Goal: Obtain resource: Obtain resource

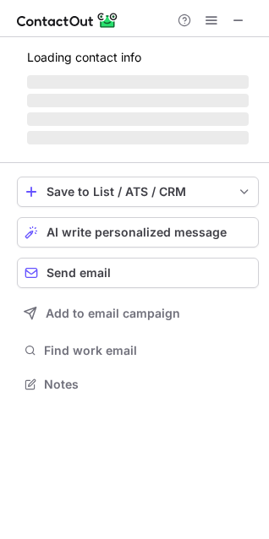
scroll to position [394, 269]
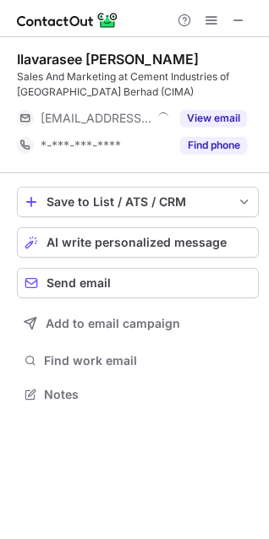
scroll to position [383, 269]
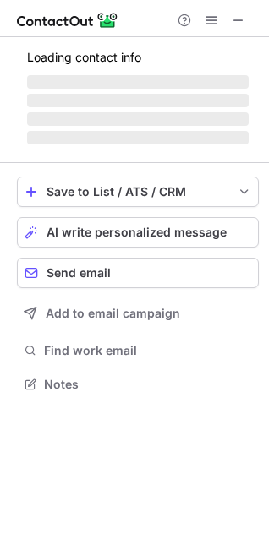
scroll to position [383, 269]
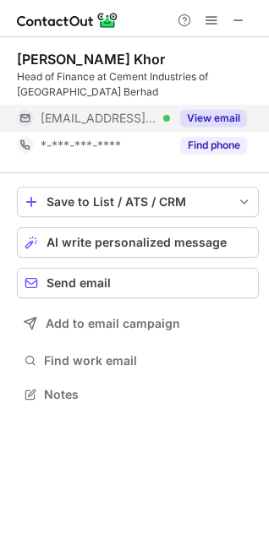
click at [202, 125] on button "View email" at bounding box center [213, 118] width 67 height 17
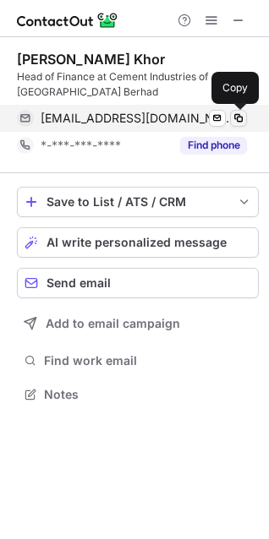
click at [236, 117] on span at bounding box center [238, 118] width 14 height 14
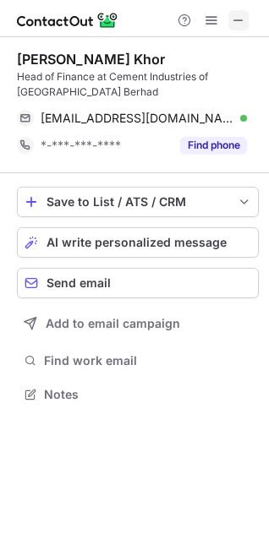
click at [239, 19] on span at bounding box center [238, 21] width 14 height 14
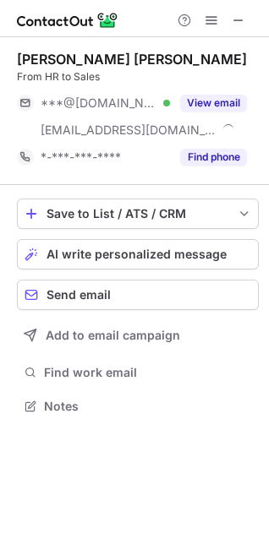
scroll to position [394, 269]
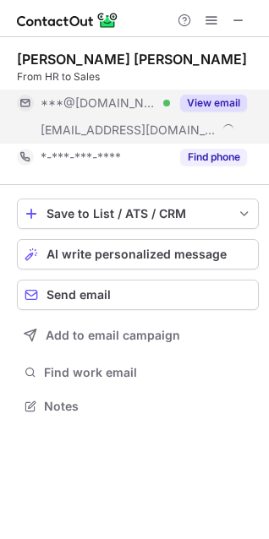
click at [224, 103] on button "View email" at bounding box center [213, 103] width 67 height 17
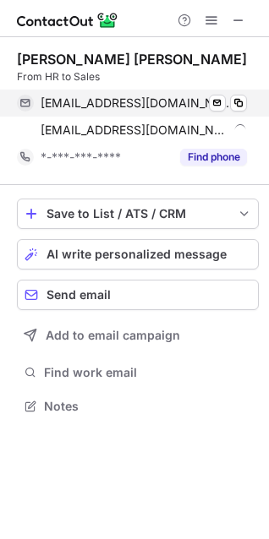
click at [247, 104] on div "zanitamzin@gmail.com Verified Send email Copy" at bounding box center [132, 103] width 230 height 27
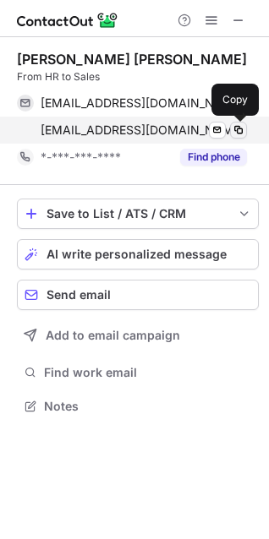
click at [237, 129] on span at bounding box center [238, 130] width 14 height 14
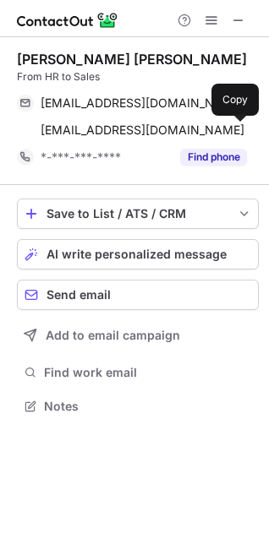
click at [185, 60] on div "Zanita Mohd Zin" at bounding box center [138, 59] width 242 height 17
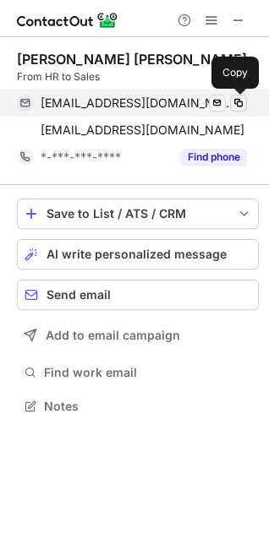
click at [241, 100] on span at bounding box center [238, 103] width 14 height 14
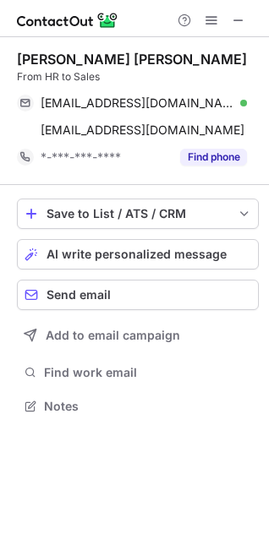
scroll to position [394, 269]
click at [240, 18] on span at bounding box center [238, 21] width 14 height 14
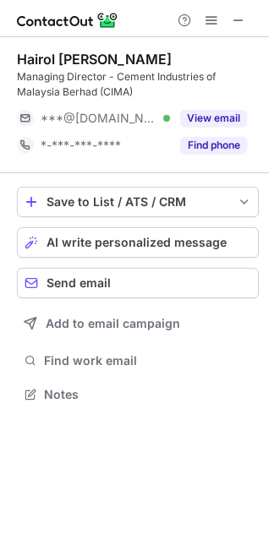
scroll to position [383, 269]
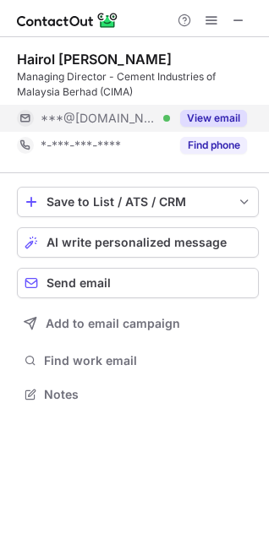
click at [217, 118] on button "View email" at bounding box center [213, 118] width 67 height 17
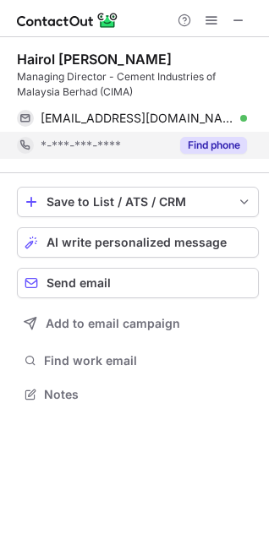
click at [220, 146] on button "Find phone" at bounding box center [213, 145] width 67 height 17
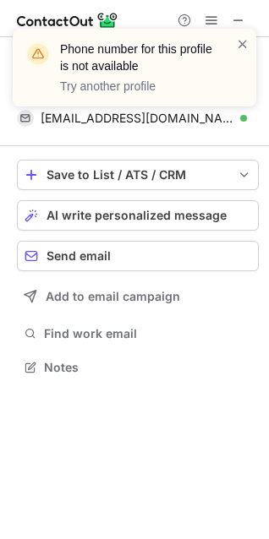
scroll to position [355, 269]
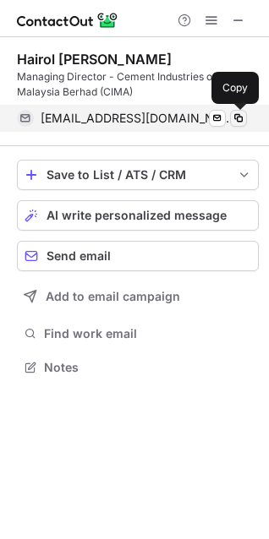
click at [238, 115] on span at bounding box center [238, 118] width 14 height 14
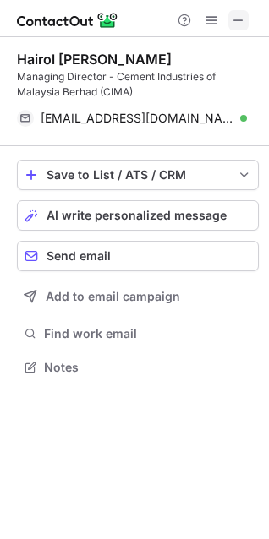
click at [236, 23] on span at bounding box center [238, 21] width 14 height 14
click at [238, 14] on span at bounding box center [238, 21] width 14 height 14
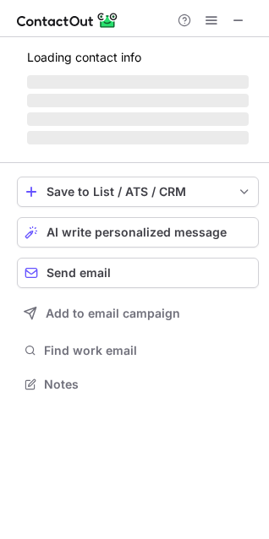
scroll to position [367, 269]
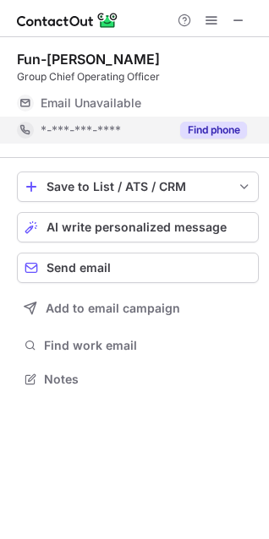
click at [196, 133] on button "Find phone" at bounding box center [213, 130] width 67 height 17
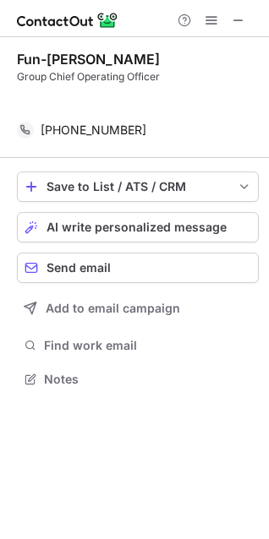
scroll to position [340, 269]
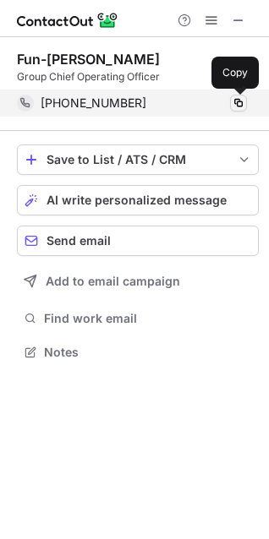
click at [236, 100] on span at bounding box center [238, 103] width 14 height 14
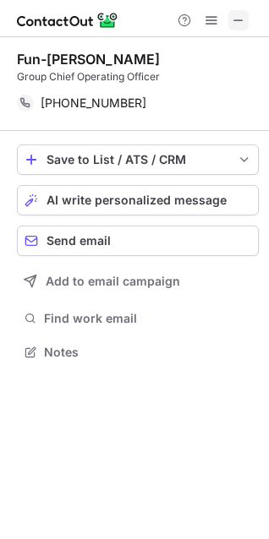
click at [240, 18] on span at bounding box center [238, 21] width 14 height 14
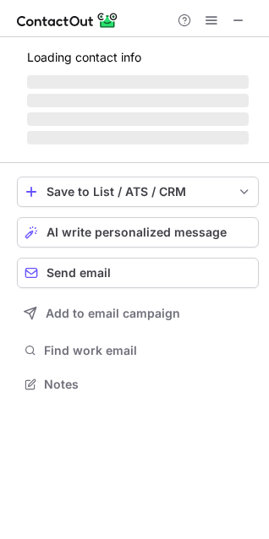
scroll to position [367, 269]
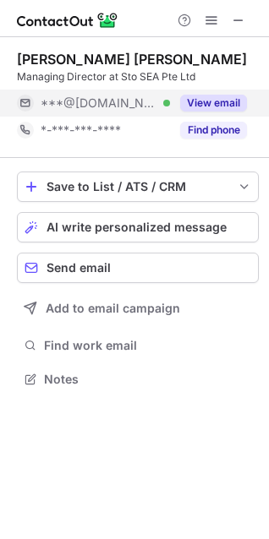
click at [213, 102] on button "View email" at bounding box center [213, 103] width 67 height 17
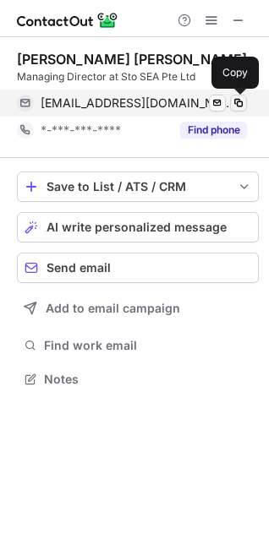
click at [236, 102] on span at bounding box center [238, 103] width 14 height 14
